Goal: Task Accomplishment & Management: Manage account settings

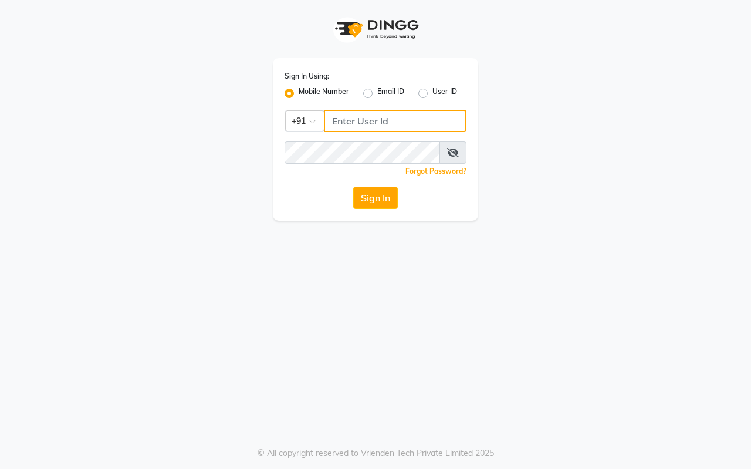
type input "7420902029"
click at [432, 93] on label "User ID" at bounding box center [444, 93] width 25 height 14
click at [432, 93] on input "User ID" at bounding box center [436, 90] width 8 height 8
radio input "true"
radio input "false"
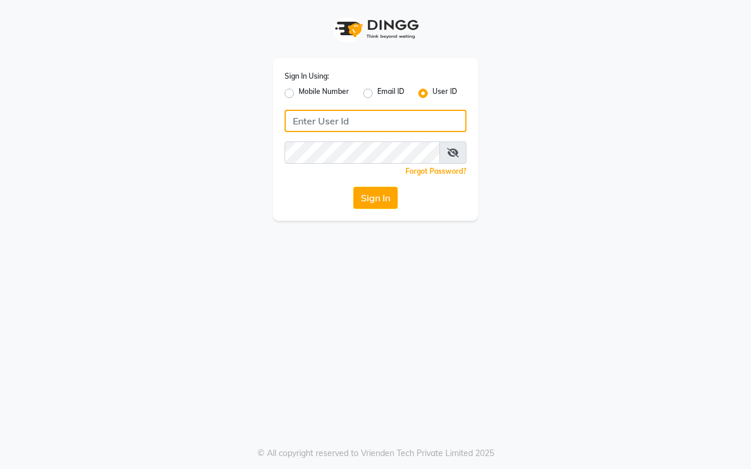
click at [349, 126] on input "Username" at bounding box center [375, 121] width 182 height 22
type input "vpsalon"
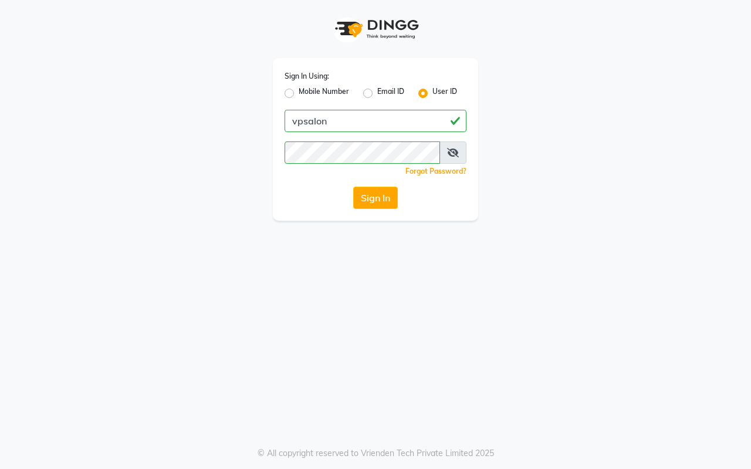
click at [288, 230] on div "Sign In Using: Mobile Number Email ID User ID vpsalon Remember me Forgot Passwo…" at bounding box center [375, 234] width 751 height 469
click at [378, 190] on button "Sign In" at bounding box center [375, 197] width 45 height 22
